Goal: Task Accomplishment & Management: Manage account settings

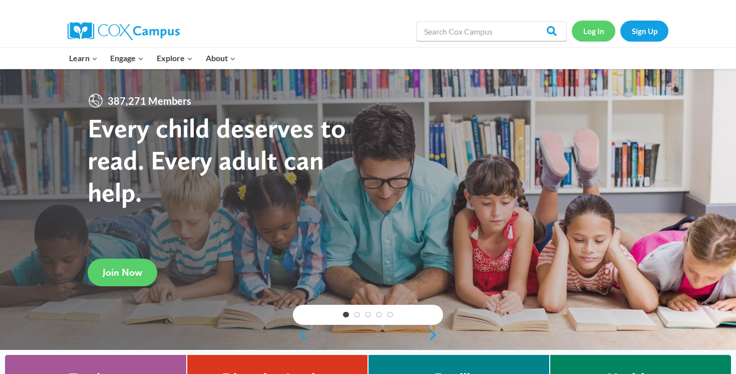
click at [590, 40] on link "Log In" at bounding box center [594, 31] width 44 height 21
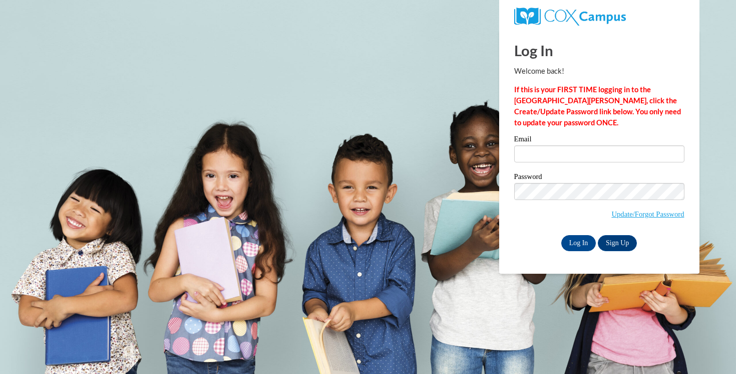
click at [532, 144] on label "Email" at bounding box center [599, 140] width 170 height 10
click at [532, 145] on input "Email" at bounding box center [599, 153] width 170 height 17
type input "lindsay@thewaychurch.ms"
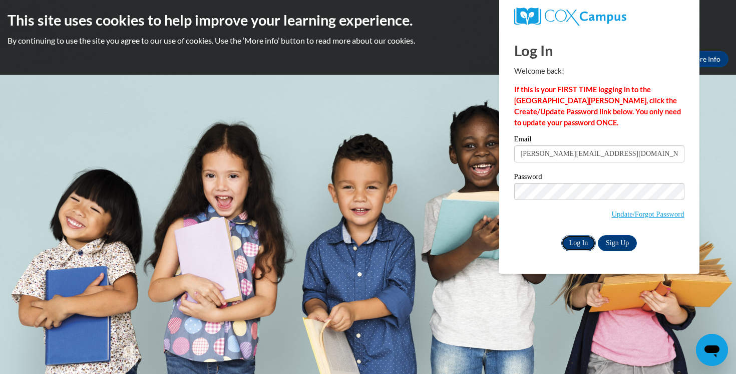
click at [583, 239] on input "Log In" at bounding box center [578, 243] width 35 height 16
click at [584, 242] on input "Log In" at bounding box center [578, 243] width 35 height 16
click at [618, 156] on input "lindsay@thewaychurch.ms" at bounding box center [599, 153] width 170 height 17
click at [576, 238] on input "Log In" at bounding box center [578, 243] width 35 height 16
click at [585, 246] on input "Log In" at bounding box center [578, 243] width 35 height 16
